Goal: Download file/media

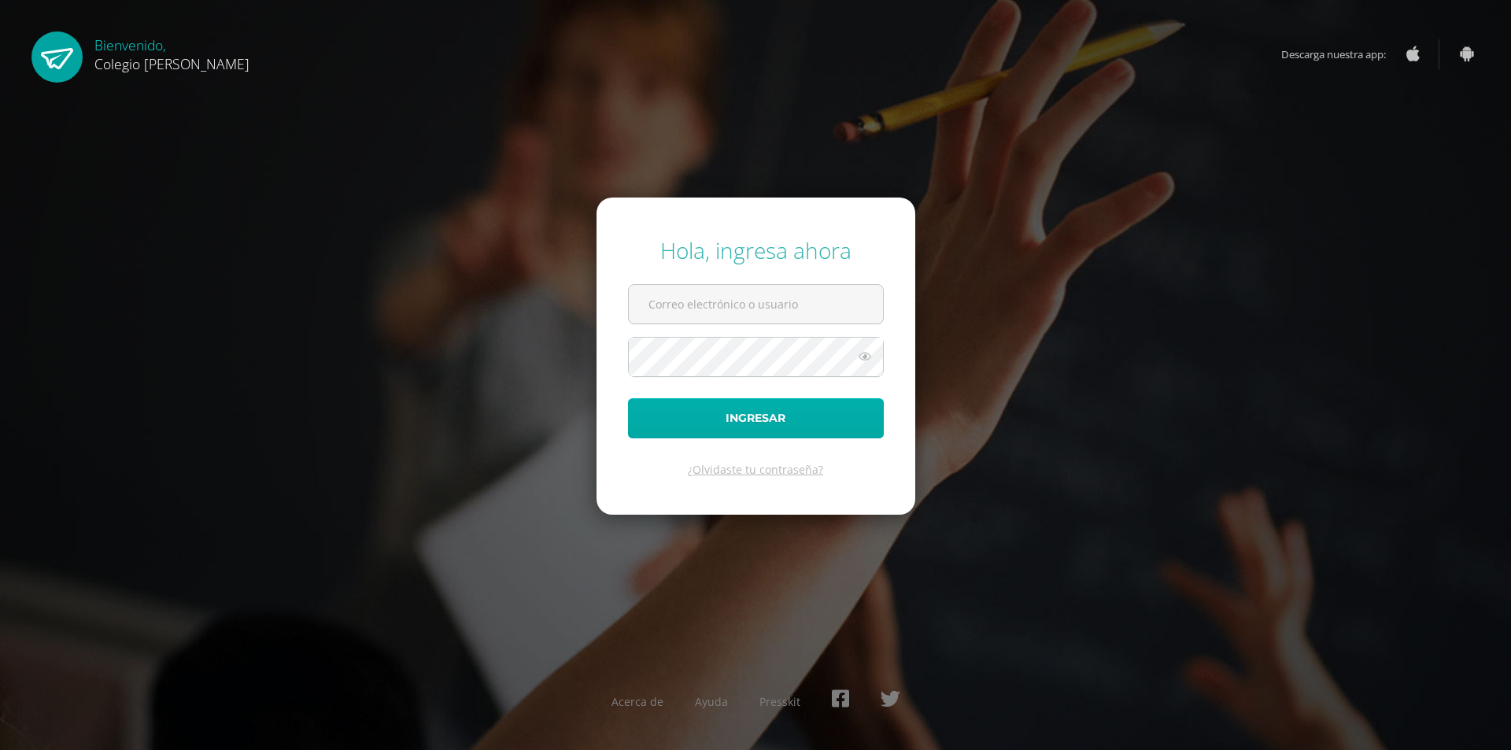
type input "[EMAIL_ADDRESS][DOMAIN_NAME]"
click at [751, 410] on button "Ingresar" at bounding box center [756, 418] width 256 height 40
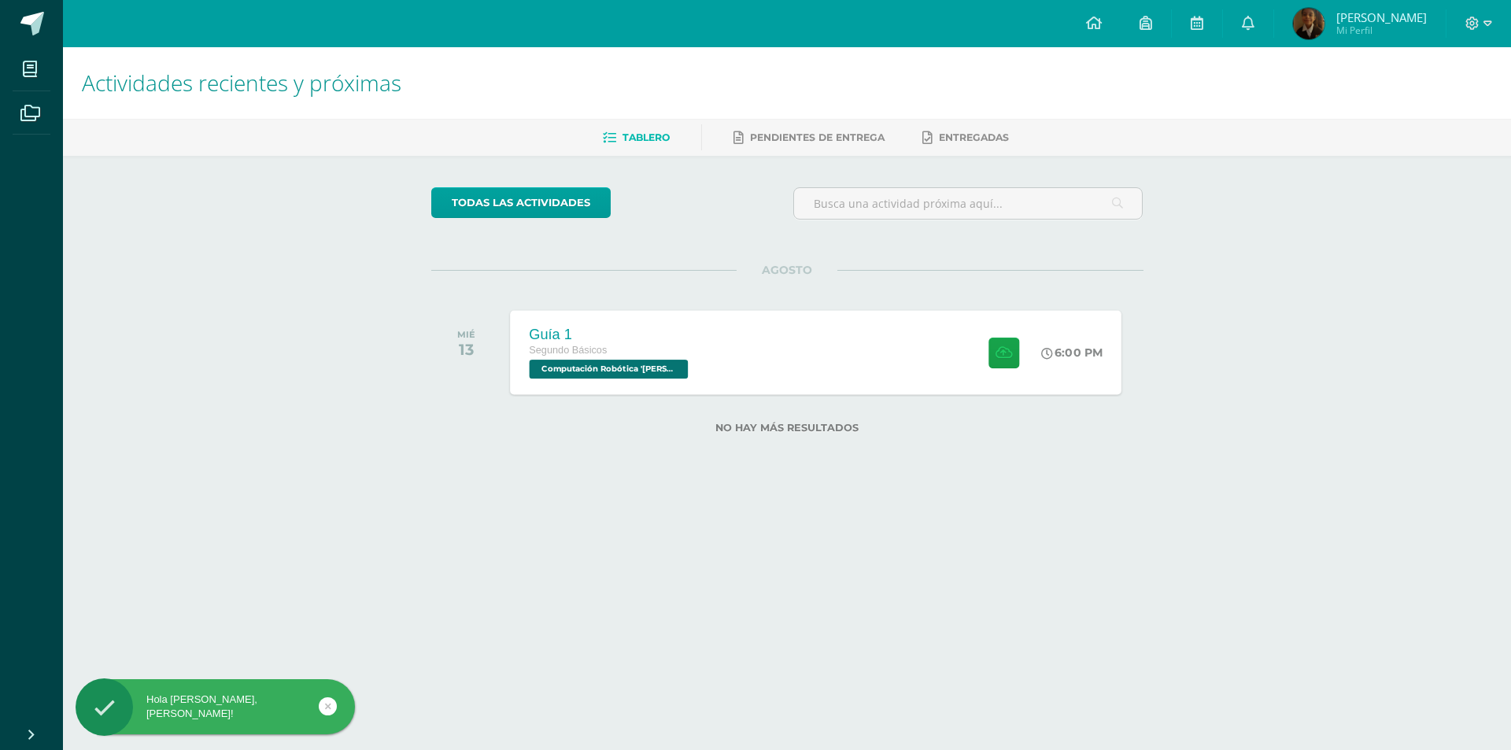
click at [766, 379] on div "Guía 1 Segundo Básicos Computación Robótica '[PERSON_NAME]' 6:00 PM Guía 1 Comp…" at bounding box center [815, 352] width 611 height 84
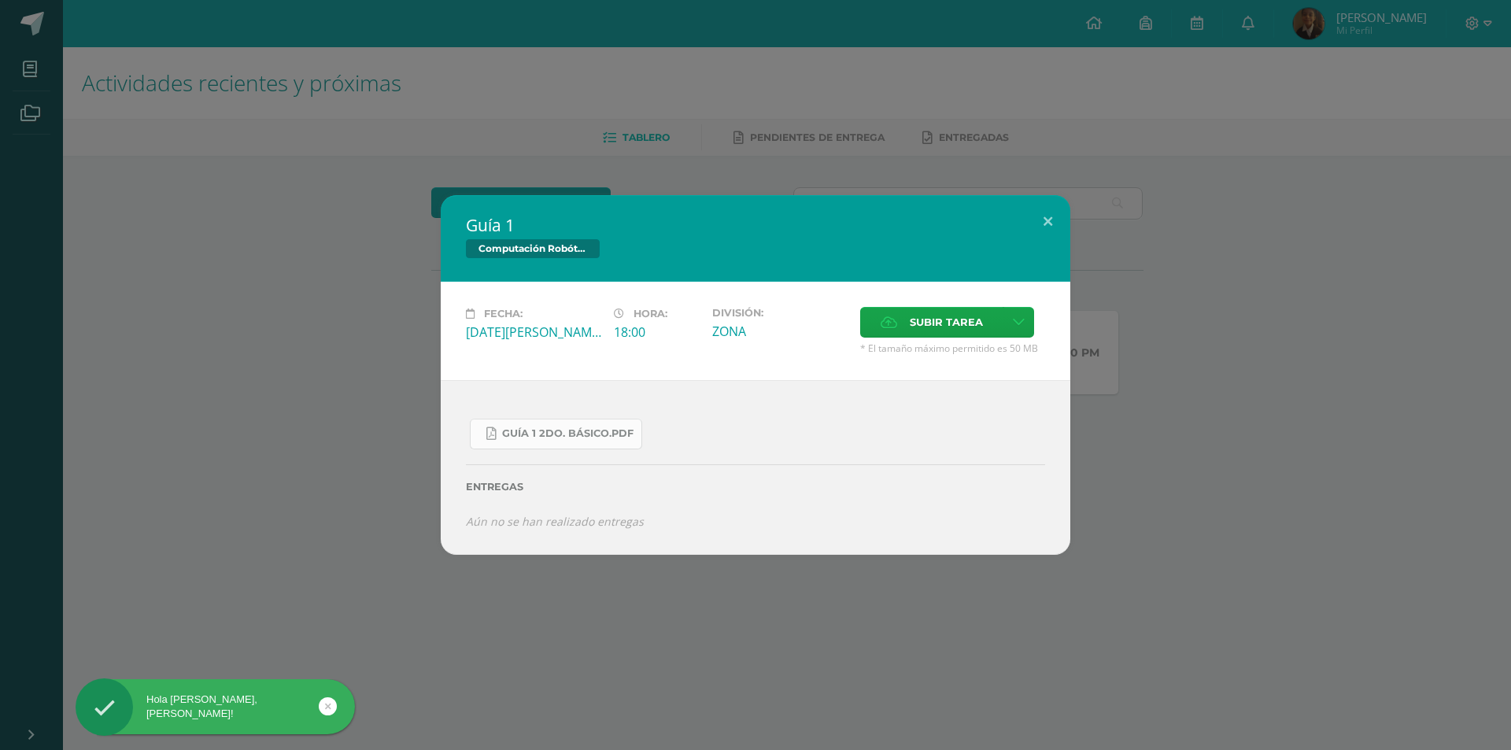
click at [588, 428] on span "Guía 1 2do. Básico.pdf" at bounding box center [567, 433] width 131 height 13
